Goal: Information Seeking & Learning: Understand process/instructions

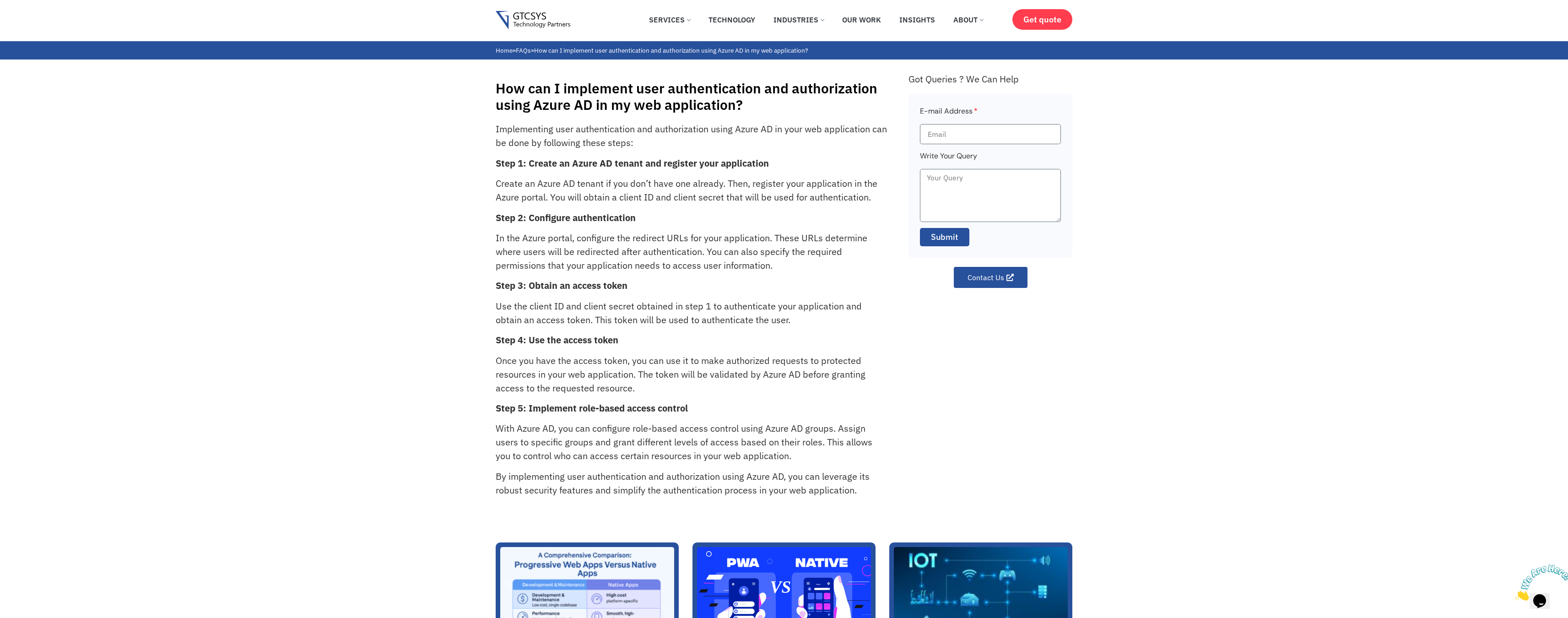
click at [655, 240] on p "In the Azure portal, configure the redirect URLs for your application. These UR…" at bounding box center [691, 252] width 392 height 41
click at [678, 237] on p "In the Azure portal, configure the redirect URLs for your application. These UR…" at bounding box center [691, 252] width 392 height 41
click at [679, 238] on p "In the Azure portal, configure the redirect URLs for your application. These UR…" at bounding box center [691, 252] width 392 height 41
drag, startPoint x: 780, startPoint y: 243, endPoint x: 655, endPoint y: 242, distance: 125.0
click at [690, 242] on p "In the Azure portal, configure the redirect URLs for your application. These UR…" at bounding box center [691, 252] width 392 height 41
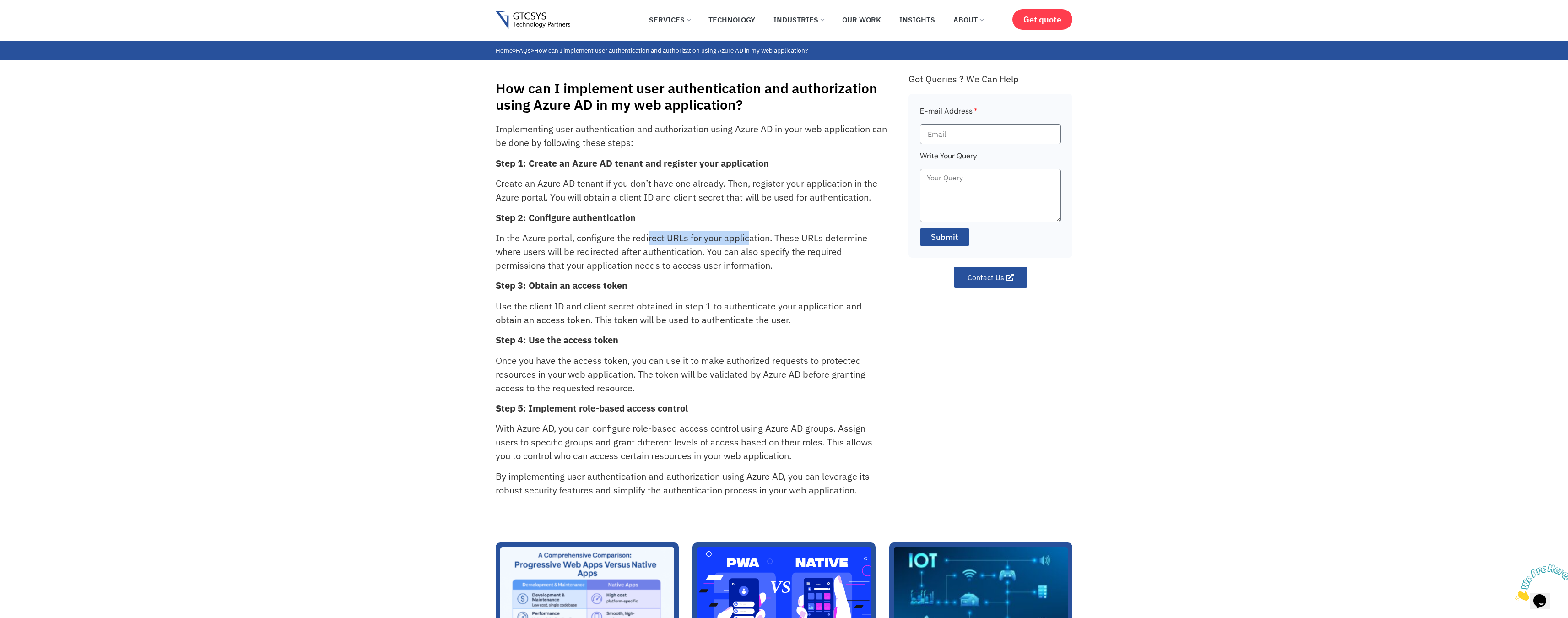
drag, startPoint x: 649, startPoint y: 242, endPoint x: 744, endPoint y: 219, distance: 97.7
click at [751, 237] on p "In the Azure portal, configure the redirect URLs for your application. These UR…" at bounding box center [691, 252] width 392 height 41
click at [545, 184] on p "Create an Azure AD tenant if you don’t have one already. Then, register your ap…" at bounding box center [691, 190] width 392 height 28
drag, startPoint x: 569, startPoint y: 184, endPoint x: 588, endPoint y: 186, distance: 19.1
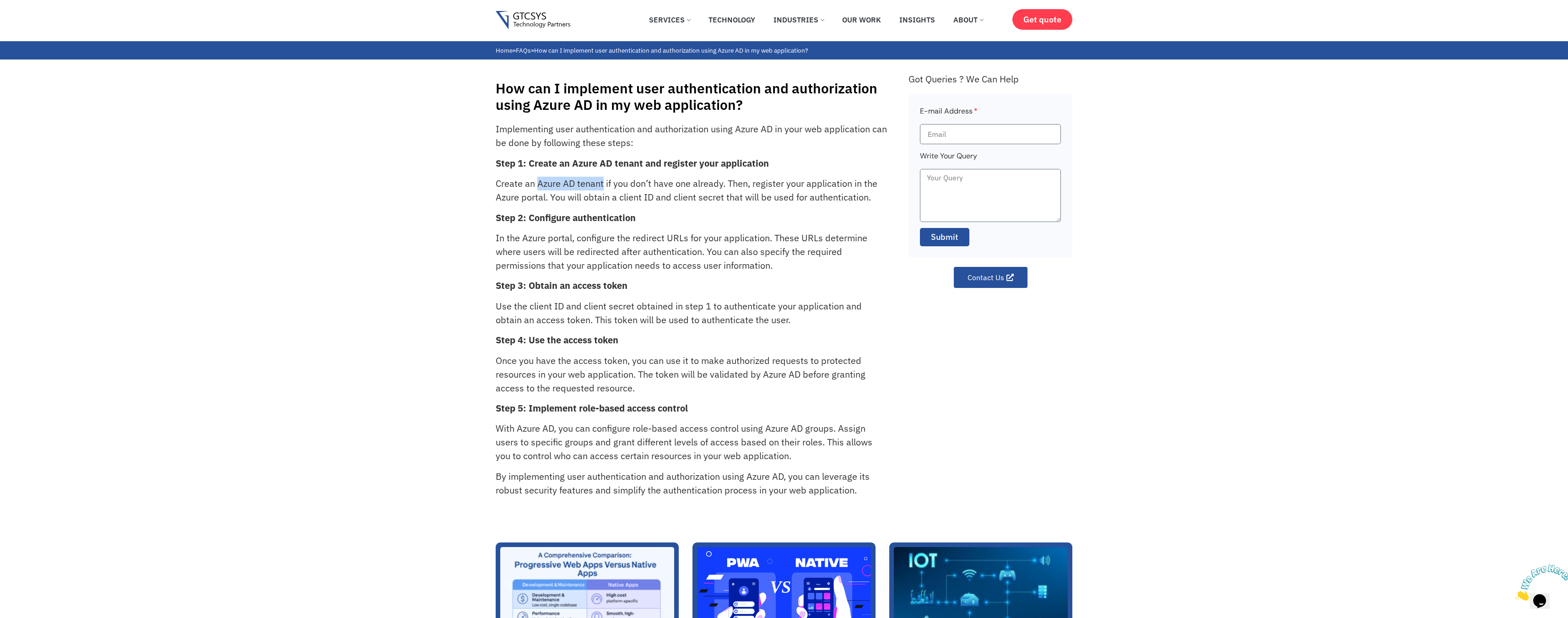
click at [588, 186] on p "Create an Azure AD tenant if you don’t have one already. Then, register your ap…" at bounding box center [691, 190] width 392 height 28
copy p "Azure AD tenant"
click at [552, 105] on h1 "How can I implement user authentication and authorization using Azure AD in my …" at bounding box center [697, 96] width 404 height 33
drag, startPoint x: 552, startPoint y: 105, endPoint x: 611, endPoint y: 105, distance: 59.0
click at [552, 105] on h1 "How can I implement user authentication and authorization using Azure AD in my …" at bounding box center [697, 96] width 404 height 33
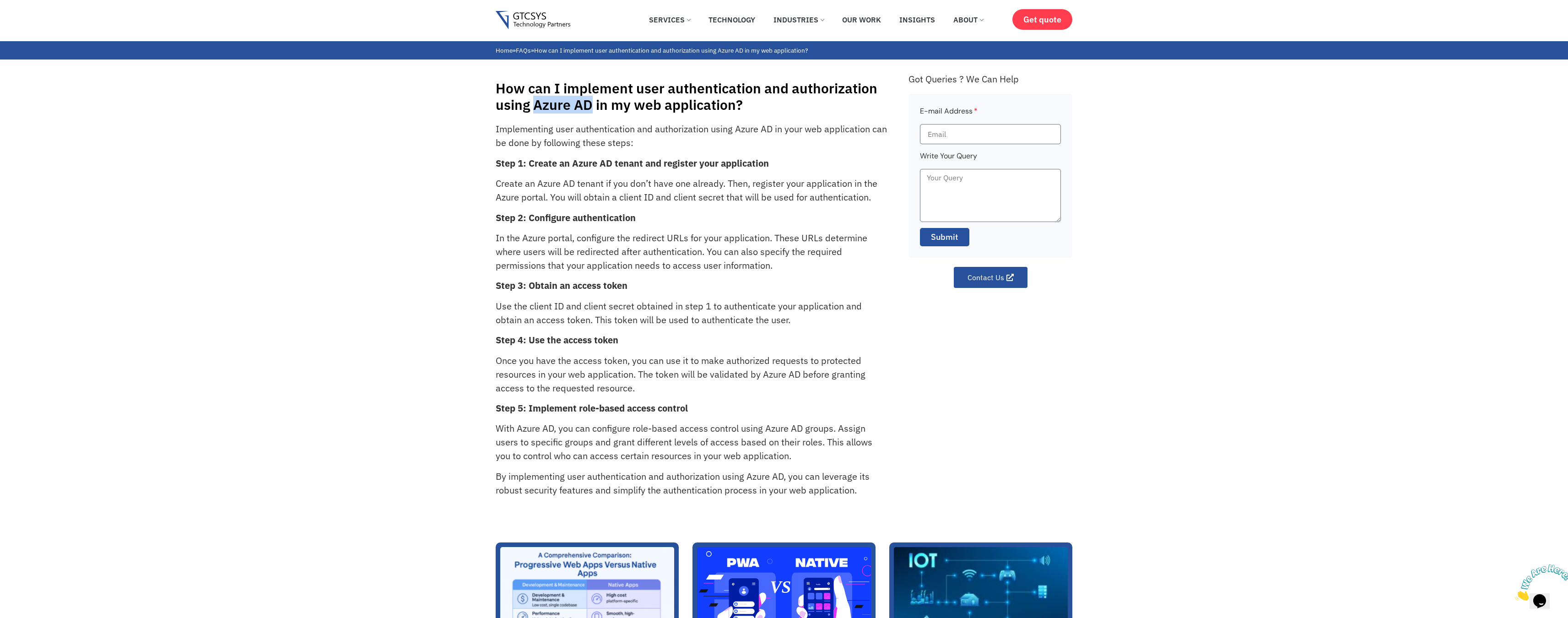
drag, startPoint x: 611, startPoint y: 105, endPoint x: 578, endPoint y: 107, distance: 33.1
click at [578, 107] on h1 "How can I implement user authentication and authorization using Azure AD in my …" at bounding box center [697, 96] width 404 height 33
copy h1 "Azure AD"
click at [548, 186] on p "Create an Azure AD tenant if you don’t have one already. Then, register your ap…" at bounding box center [691, 190] width 392 height 28
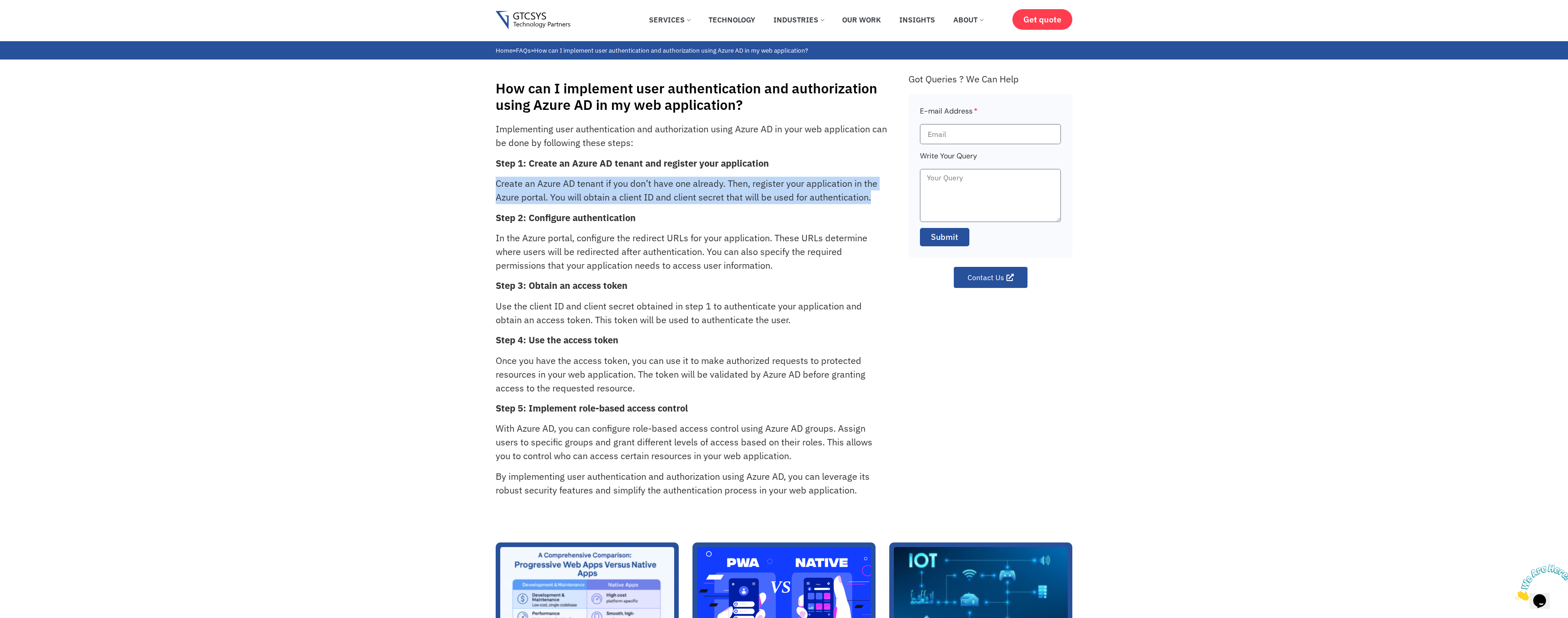
click at [548, 186] on p "Create an Azure AD tenant if you don’t have one already. Then, register your ap…" at bounding box center [691, 190] width 392 height 28
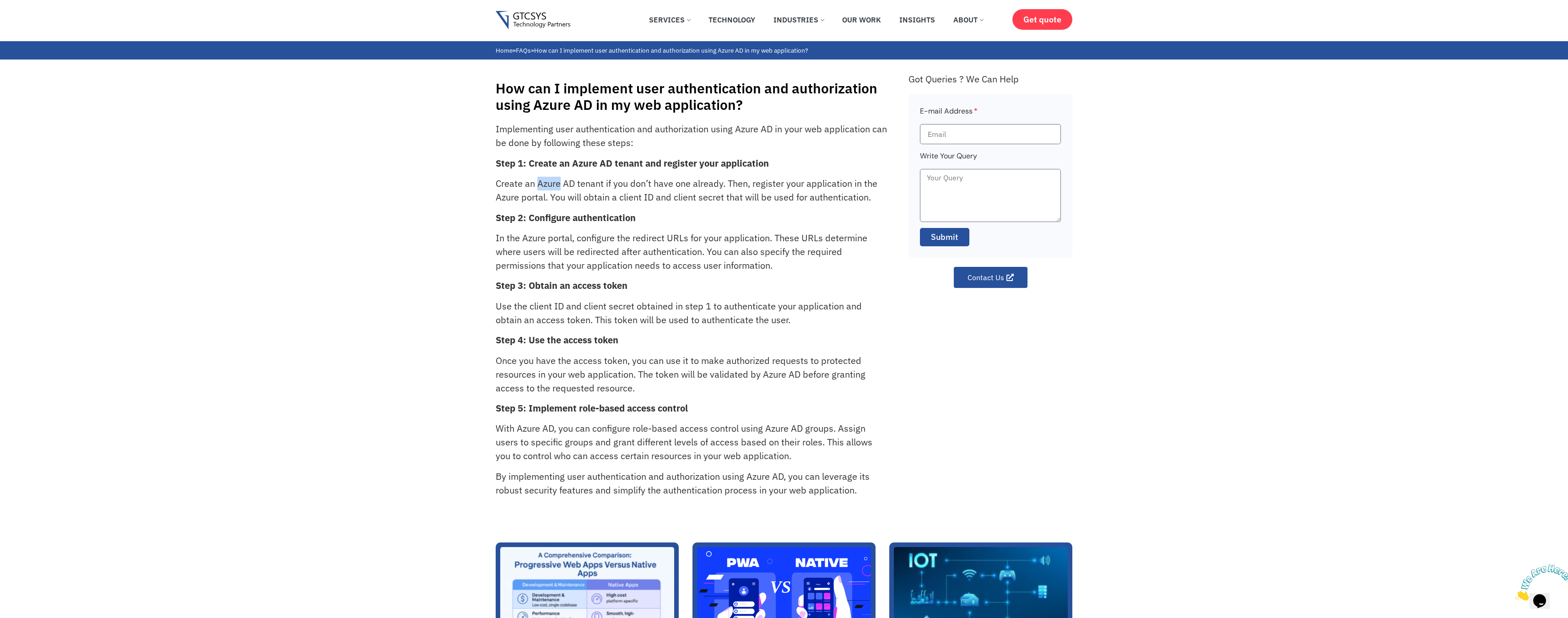
click at [548, 187] on p "Create an Azure AD tenant if you don’t have one already. Then, register your ap…" at bounding box center [691, 190] width 392 height 28
click at [632, 200] on p "Create an Azure AD tenant if you don’t have one already. Then, register your ap…" at bounding box center [691, 190] width 392 height 28
click at [632, 200] on p "Create an Azure AD tenant if you don’t have one already. Then, register your ap…" at bounding box center [691, 190] width 392 height 28
click at [651, 198] on p "Create an Azure AD tenant if you don’t have one already. Then, register your ap…" at bounding box center [691, 190] width 392 height 28
copy p "client ID"
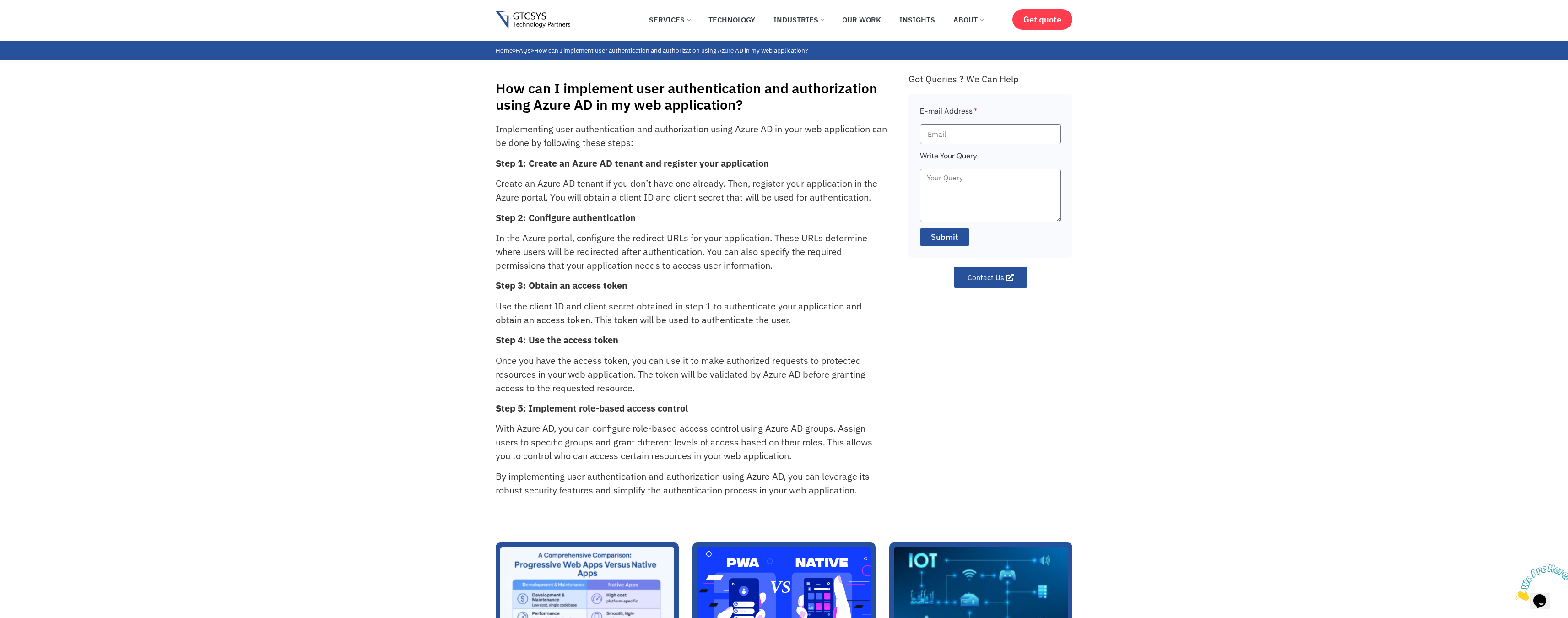
click at [679, 200] on p "Create an Azure AD tenant if you don’t have one already. Then, register your ap…" at bounding box center [691, 190] width 392 height 28
click at [706, 200] on p "Create an Azure AD tenant if you don’t have one already. Then, register your ap…" at bounding box center [691, 190] width 392 height 28
copy p "client secret"
click at [654, 237] on p "In the Azure portal, configure the redirect URLs for your application. These UR…" at bounding box center [691, 252] width 392 height 41
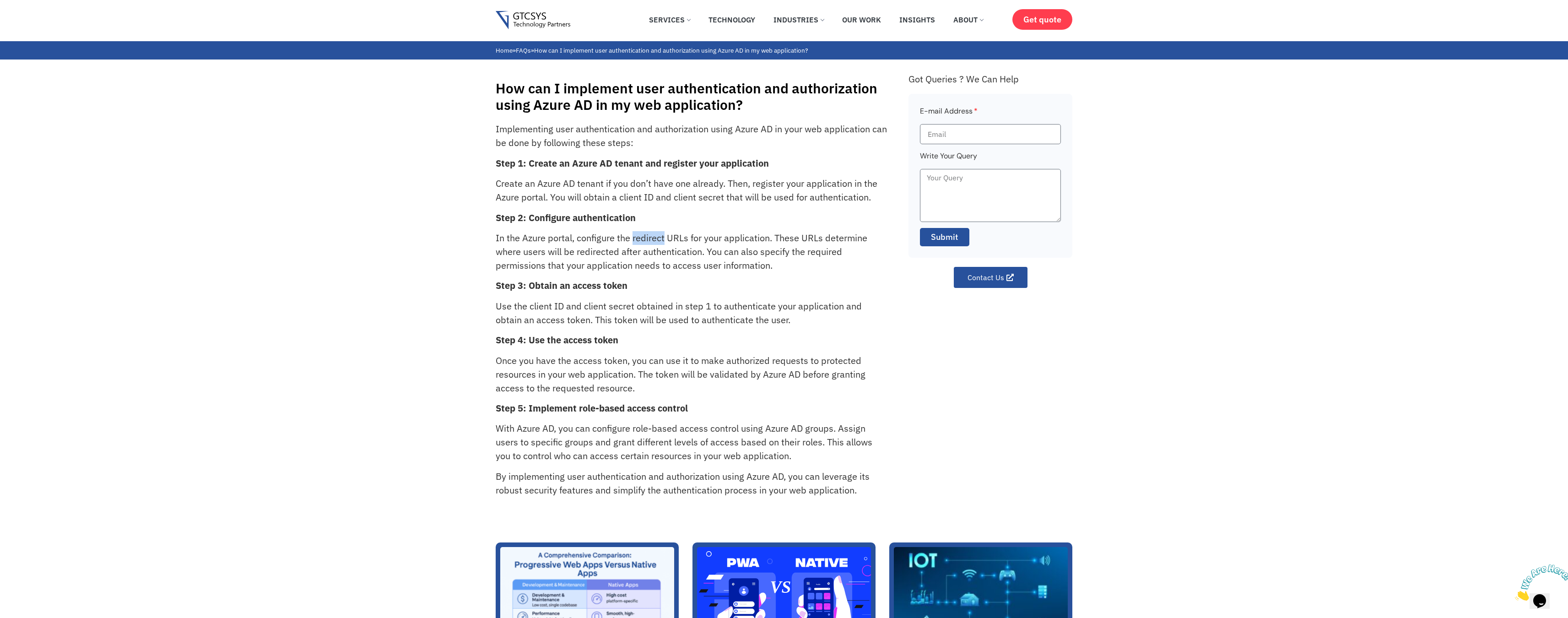
drag, startPoint x: 654, startPoint y: 237, endPoint x: 665, endPoint y: 236, distance: 11.0
click at [654, 237] on p "In the Azure portal, configure the redirect URLs for your application. These UR…" at bounding box center [691, 252] width 392 height 41
click at [667, 236] on p "In the Azure portal, configure the redirect URLs for your application. These UR…" at bounding box center [691, 252] width 392 height 41
copy p "redirect URLs"
